Goal: Find specific page/section: Find specific page/section

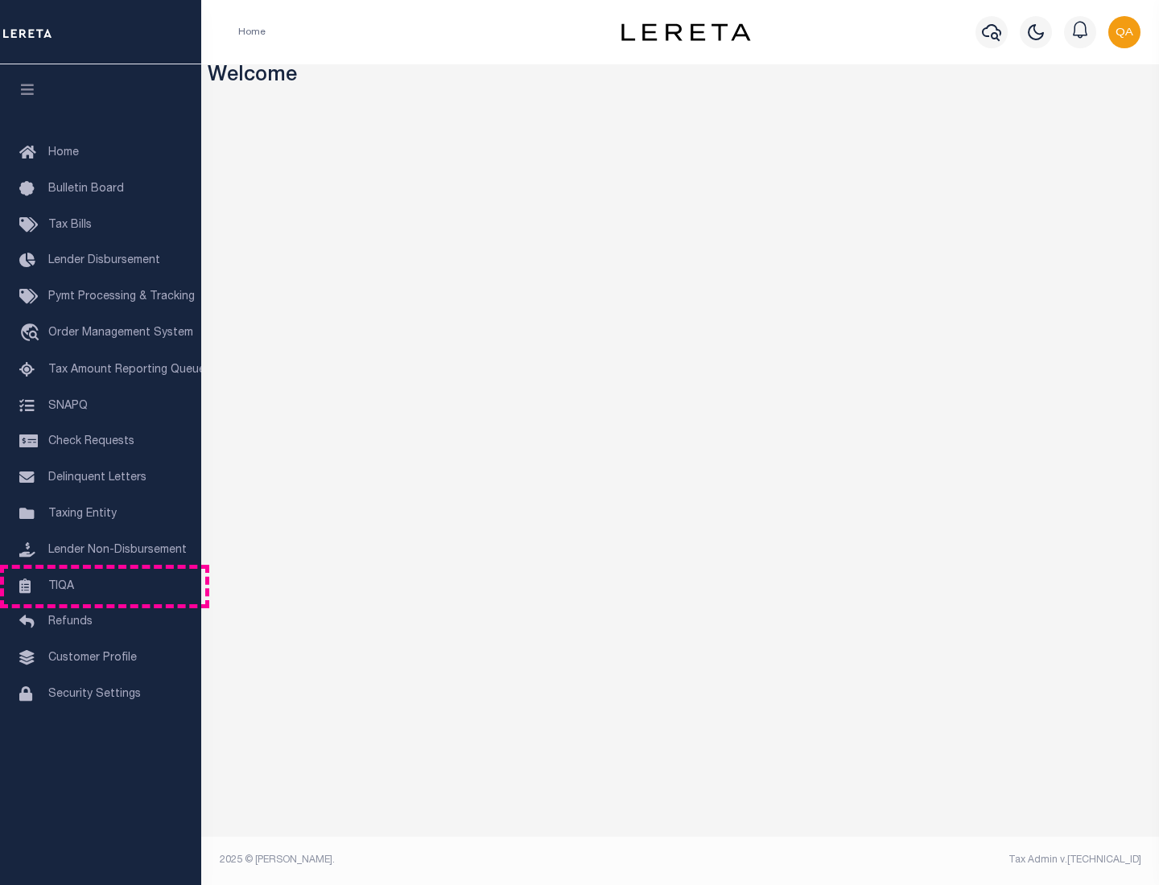
click at [101, 586] on link "TIQA" at bounding box center [100, 587] width 201 height 36
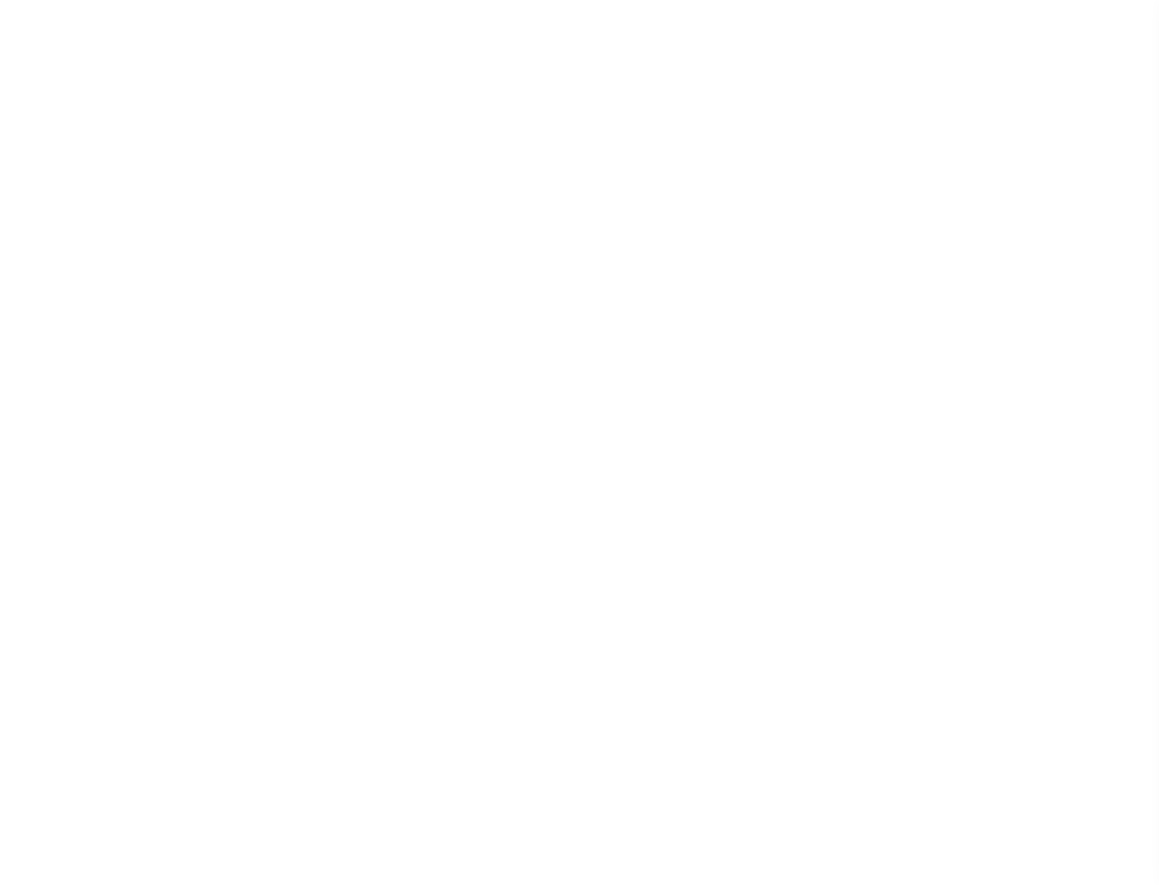
select select "200"
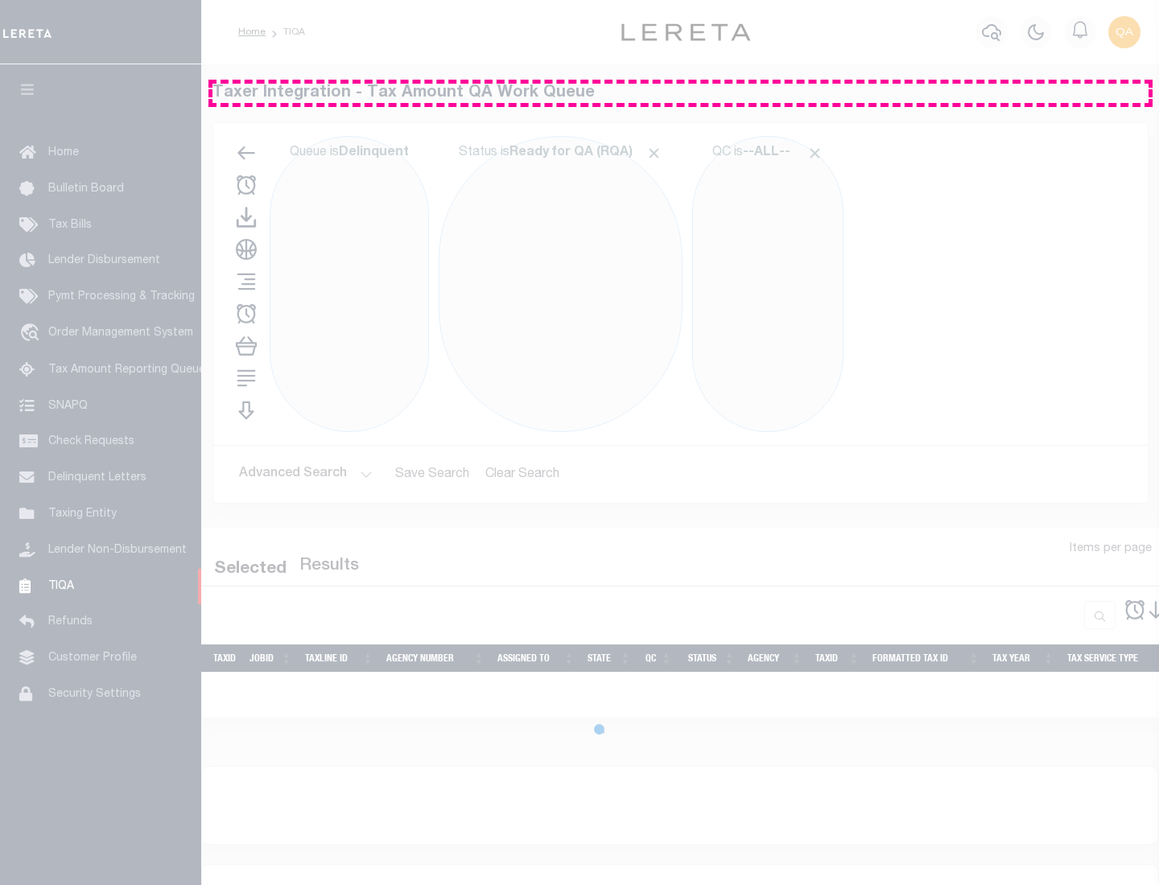
select select "200"
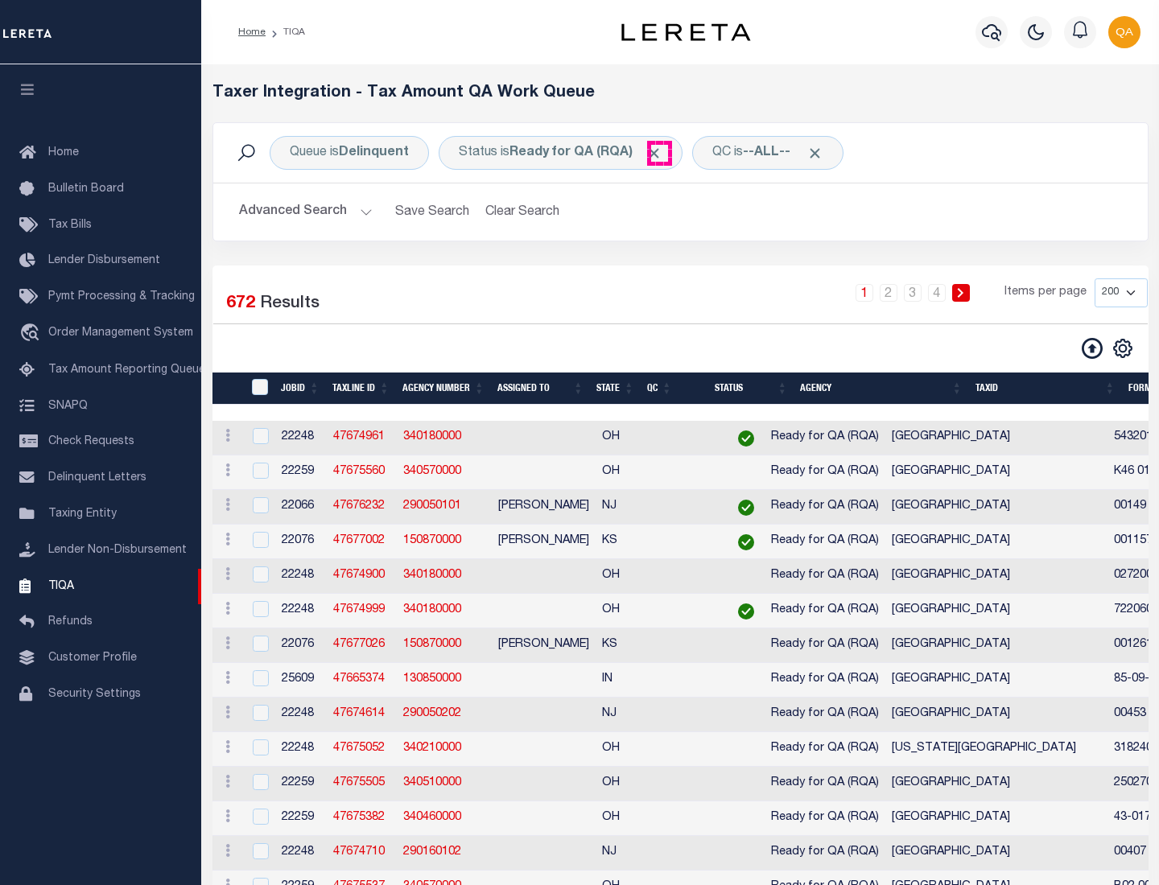
click at [659, 153] on span "Click to Remove" at bounding box center [653, 153] width 17 height 17
